Goal: Transaction & Acquisition: Purchase product/service

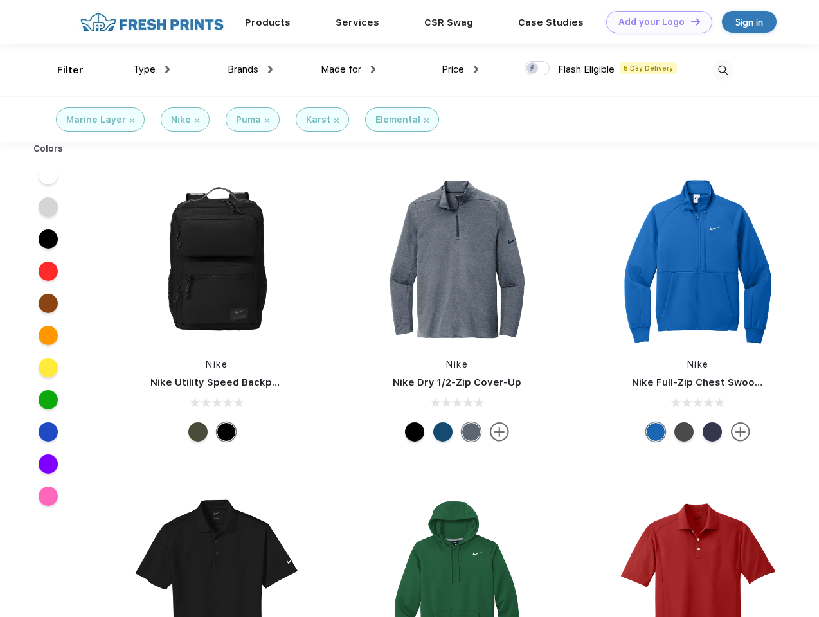
click at [655, 22] on link "Add your Logo Design Tool" at bounding box center [659, 22] width 106 height 23
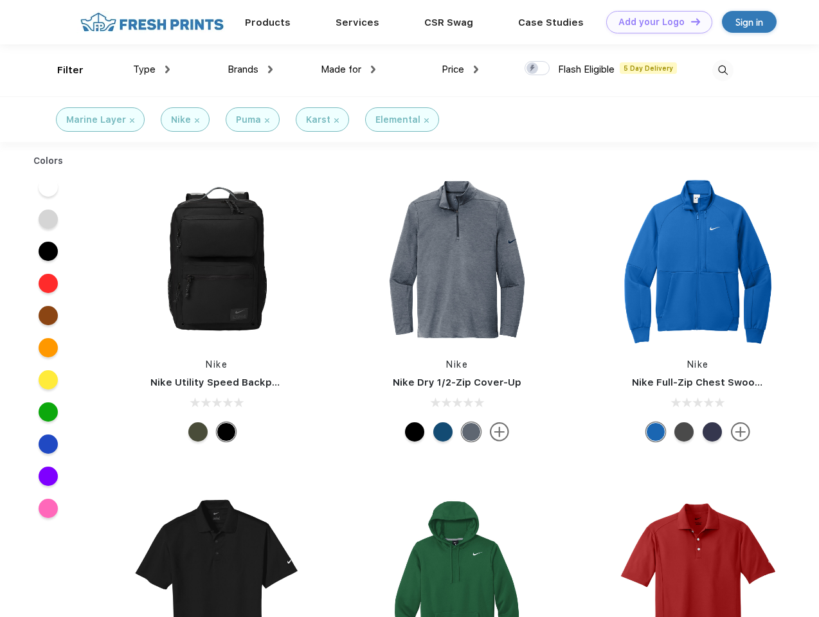
click at [0, 0] on div "Design Tool" at bounding box center [0, 0] width 0 height 0
click at [690, 21] on link "Add your Logo Design Tool" at bounding box center [659, 22] width 106 height 23
click at [62, 70] on div "Filter" at bounding box center [70, 70] width 26 height 15
click at [152, 69] on span "Type" at bounding box center [144, 70] width 23 height 12
click at [250, 69] on span "Brands" at bounding box center [243, 70] width 31 height 12
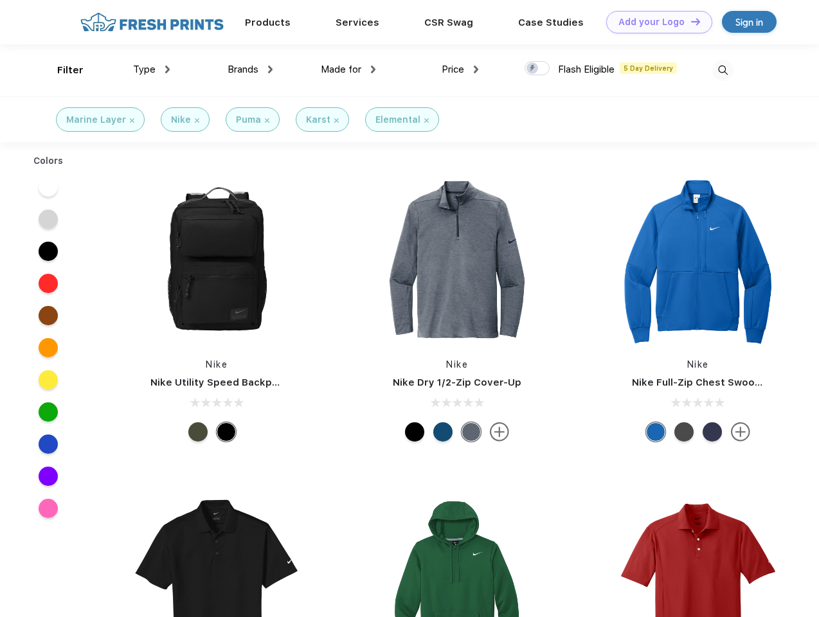
click at [349, 69] on span "Made for" at bounding box center [341, 70] width 41 height 12
click at [460, 69] on span "Price" at bounding box center [453, 70] width 23 height 12
click at [538, 69] on div at bounding box center [537, 68] width 25 height 14
click at [533, 69] on input "checkbox" at bounding box center [529, 64] width 8 height 8
click at [723, 70] on img at bounding box center [723, 70] width 21 height 21
